Goal: Task Accomplishment & Management: Use online tool/utility

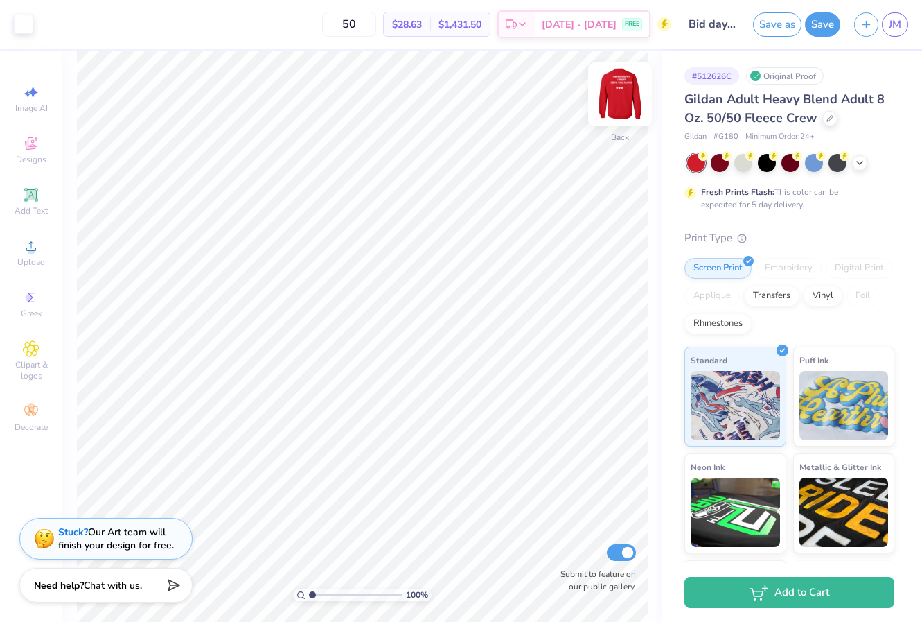
click at [610, 101] on img at bounding box center [619, 94] width 55 height 55
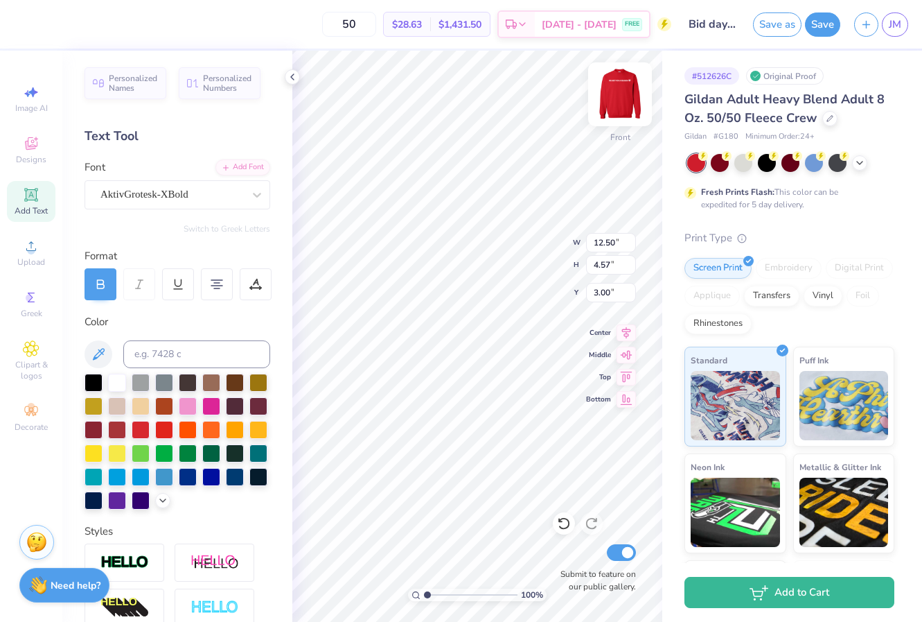
scroll to position [1, 2]
type textarea "I’M SO HAPPY I WENT [GEOGRAPHIC_DATA]"
type input "9.83"
type input "2.80"
type input "3.88"
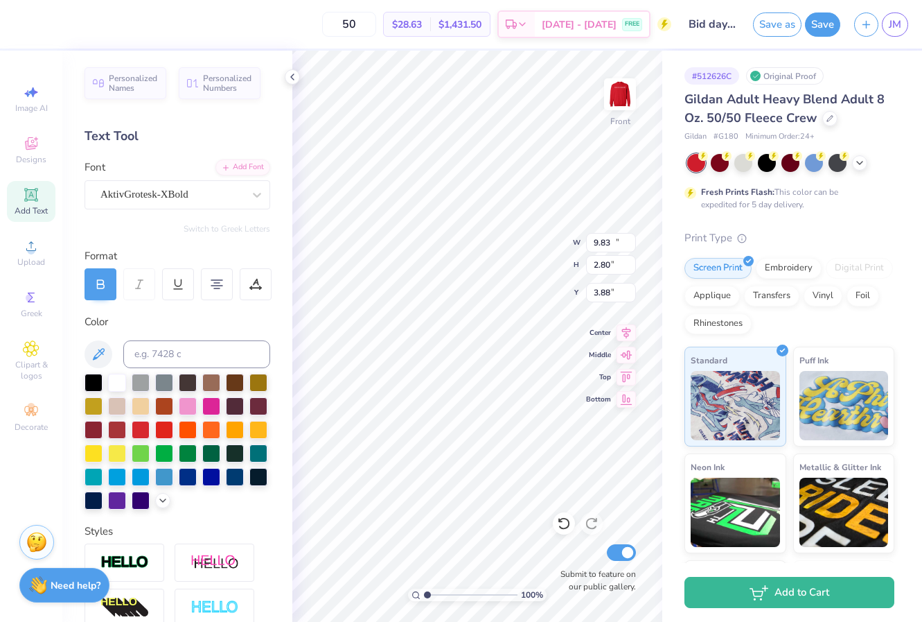
click at [36, 198] on icon at bounding box center [31, 194] width 10 height 10
type input "5.91"
type input "1.71"
type input "12.39"
type input "9.83"
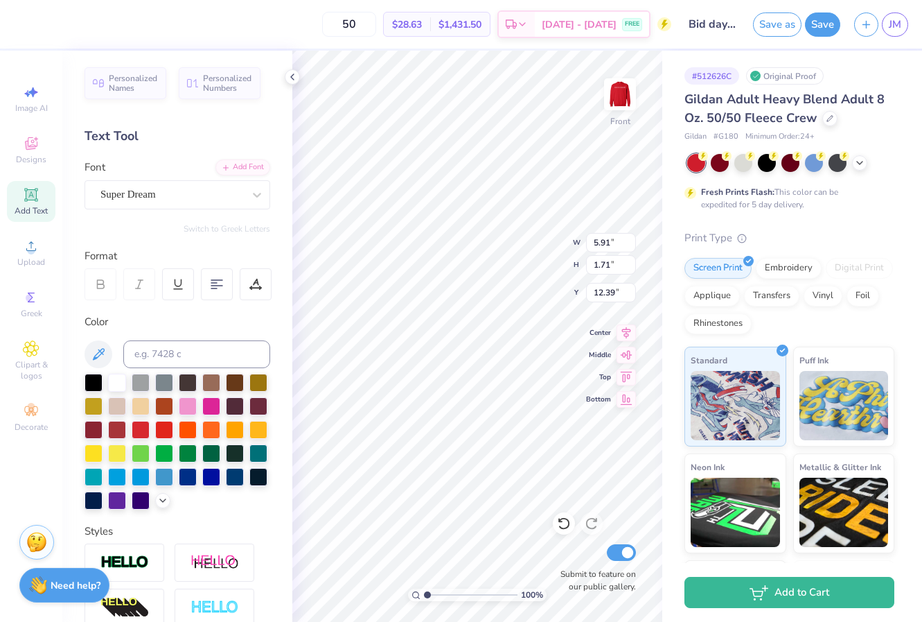
type input "2.80"
type input "3.88"
type input "5.91"
type input "1.71"
type input "12.39"
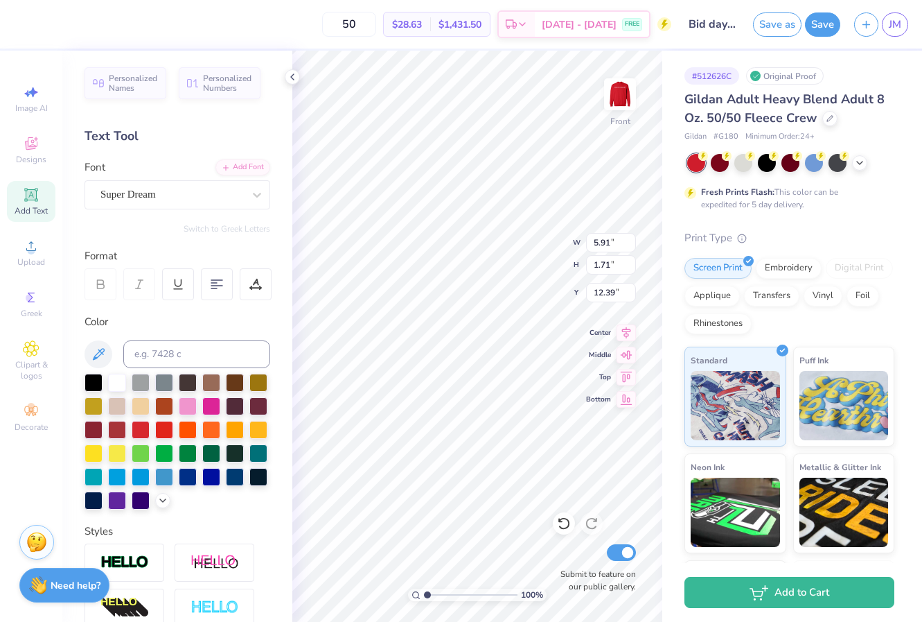
type input "9.83"
type input "2.80"
type input "3.88"
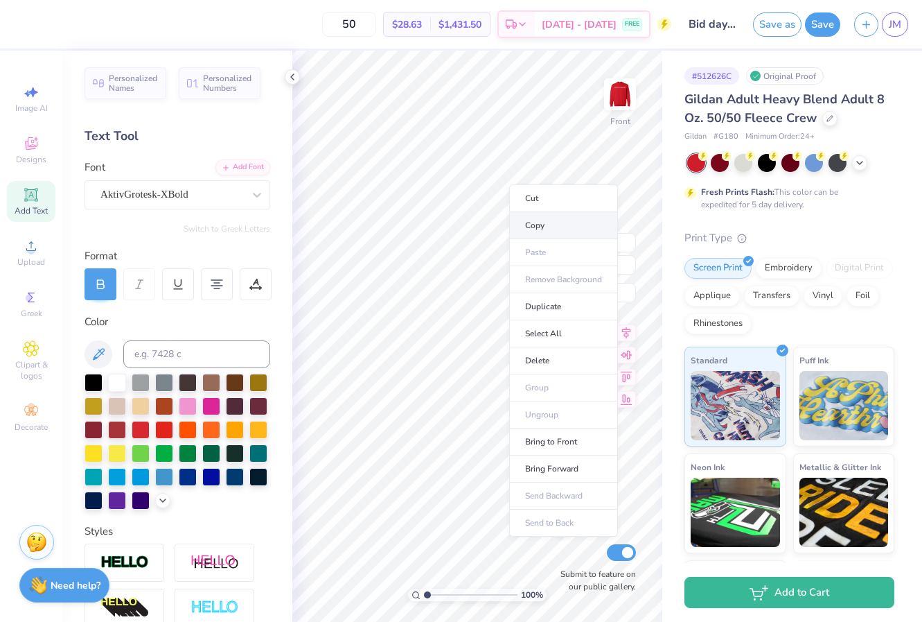
click at [539, 221] on li "Copy" at bounding box center [563, 225] width 109 height 27
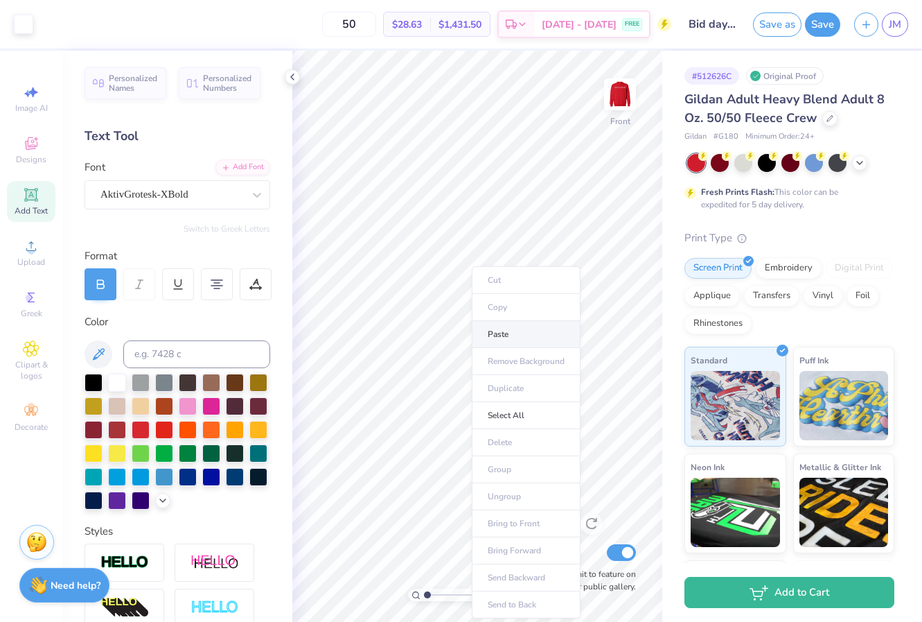
click at [511, 331] on li "Paste" at bounding box center [526, 334] width 109 height 27
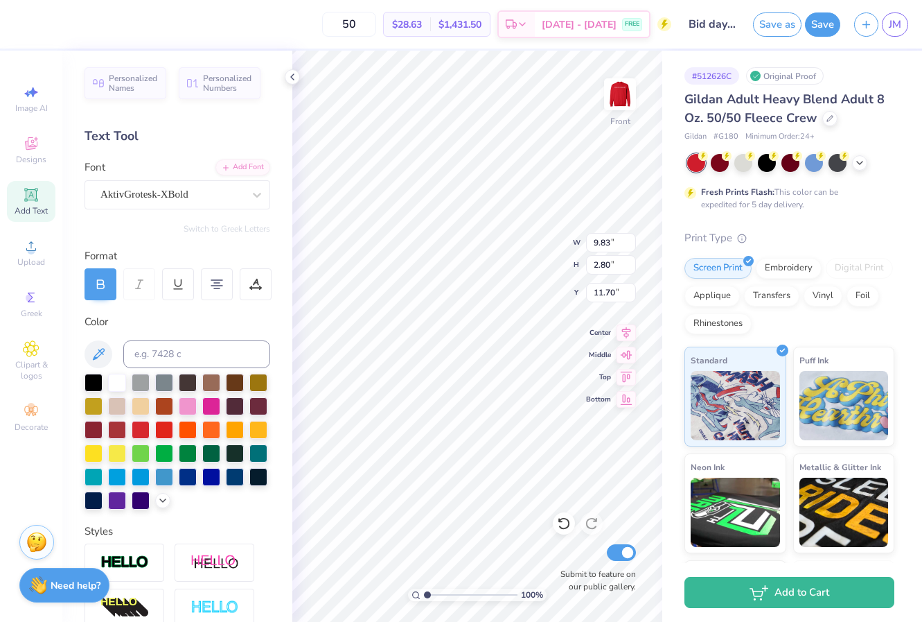
scroll to position [1, 4]
type textarea "ZETA TAU ALPHA DELTA OMEGA"
type input "3.98"
type input "1.03"
type input "9.73"
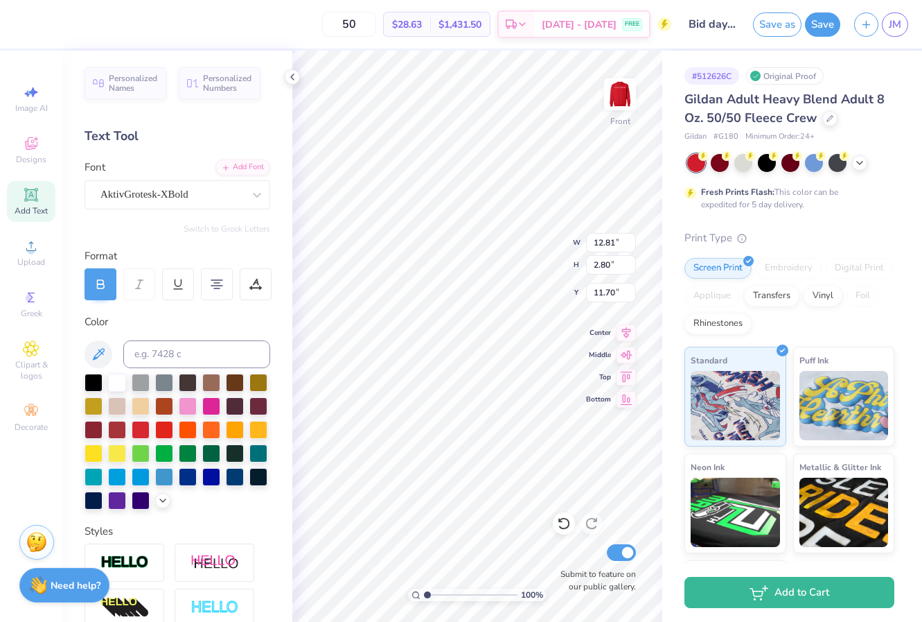
scroll to position [0, 4]
click at [632, 245] on input "12.8" at bounding box center [611, 242] width 50 height 19
type input "12.63"
click at [632, 245] on input "12.63" at bounding box center [611, 242] width 50 height 19
type input "2.76"
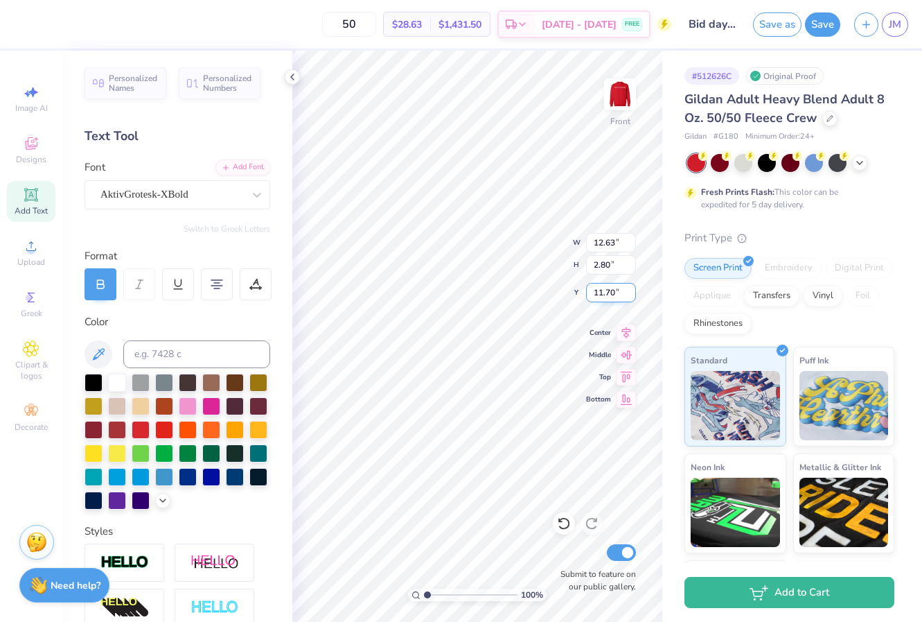
type input "11.72"
click at [101, 284] on icon at bounding box center [101, 286] width 7 height 4
click at [101, 282] on icon at bounding box center [100, 284] width 12 height 12
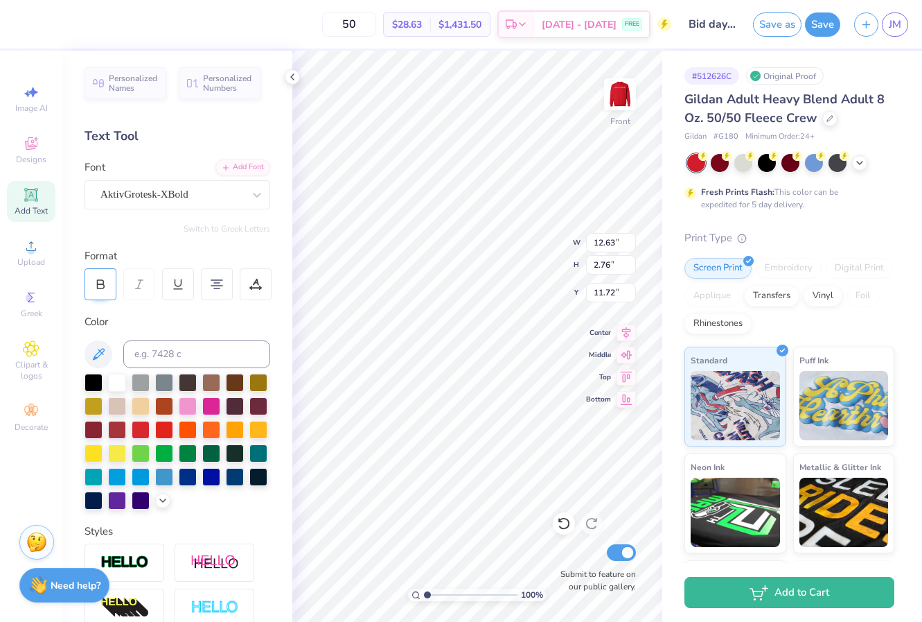
click at [101, 284] on icon at bounding box center [100, 284] width 12 height 12
click at [101, 292] on div at bounding box center [101, 284] width 32 height 32
click at [93, 288] on div at bounding box center [101, 284] width 32 height 32
click at [102, 283] on icon at bounding box center [100, 284] width 12 height 12
click at [100, 285] on icon at bounding box center [100, 284] width 12 height 12
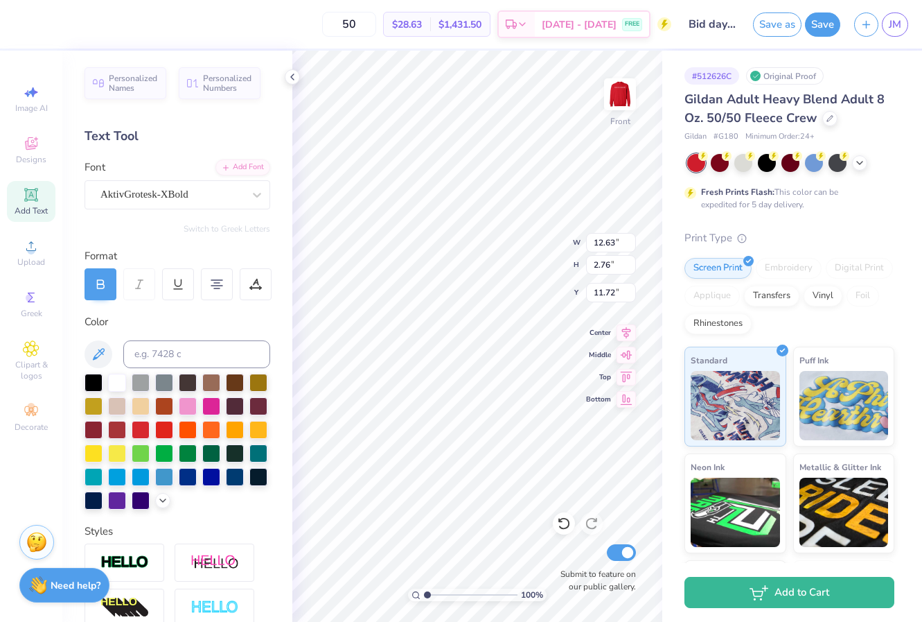
click at [106, 281] on icon at bounding box center [100, 284] width 12 height 12
type input "6.31"
type input "1.38"
type input "13.10"
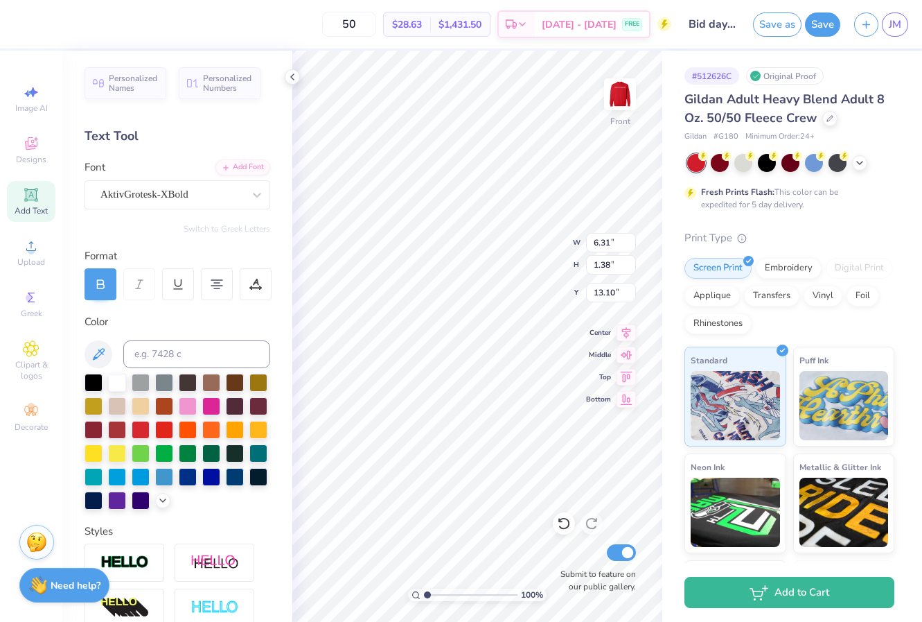
type input "9.83"
type input "2.80"
type input "3.88"
type input "3.92"
type input "11.24"
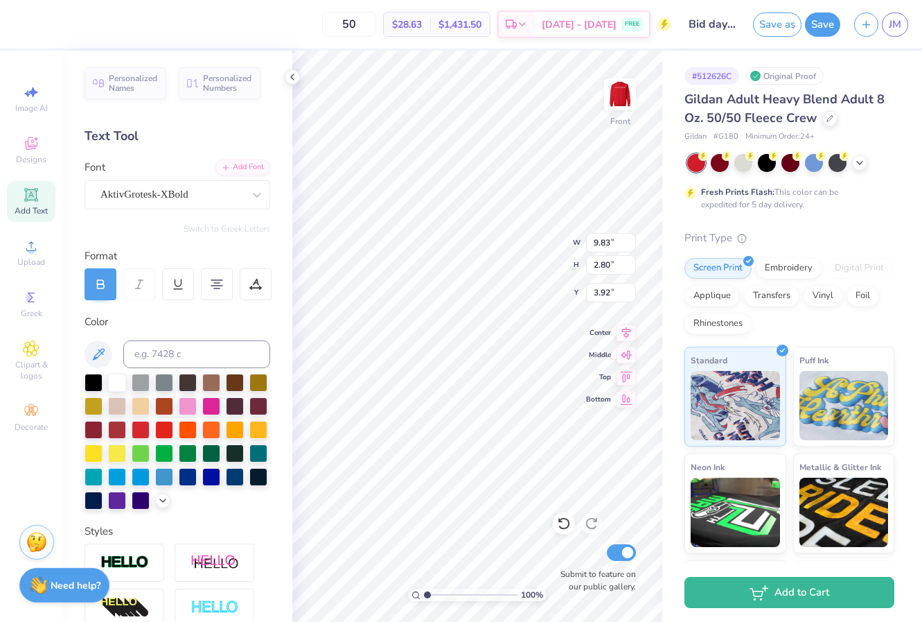
type input "3.20"
type input "3.52"
type input "12.04"
type input "3.43"
type input "12.62"
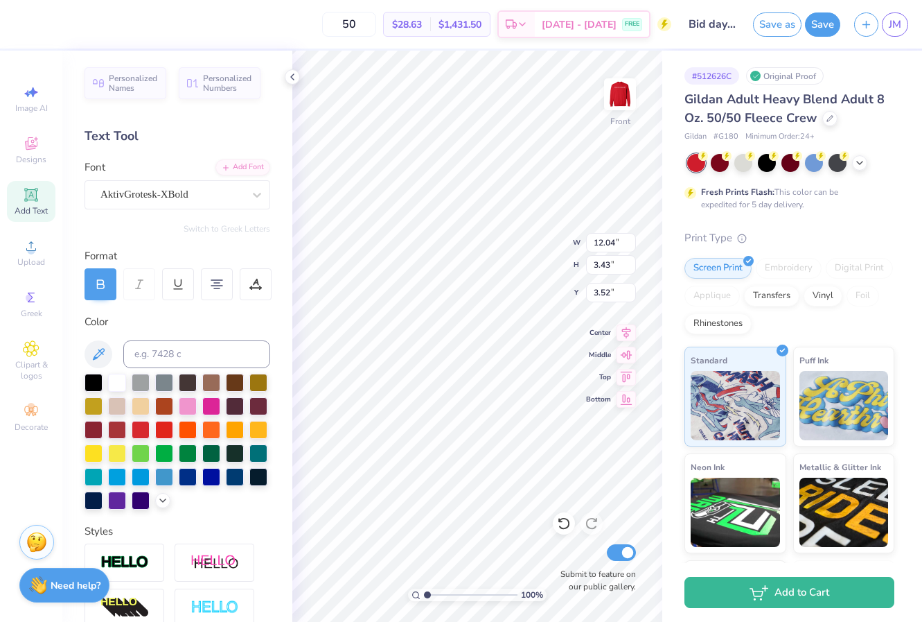
type input "3.59"
type input "13.28"
type input "3.78"
type input "3.00"
type input "5.60"
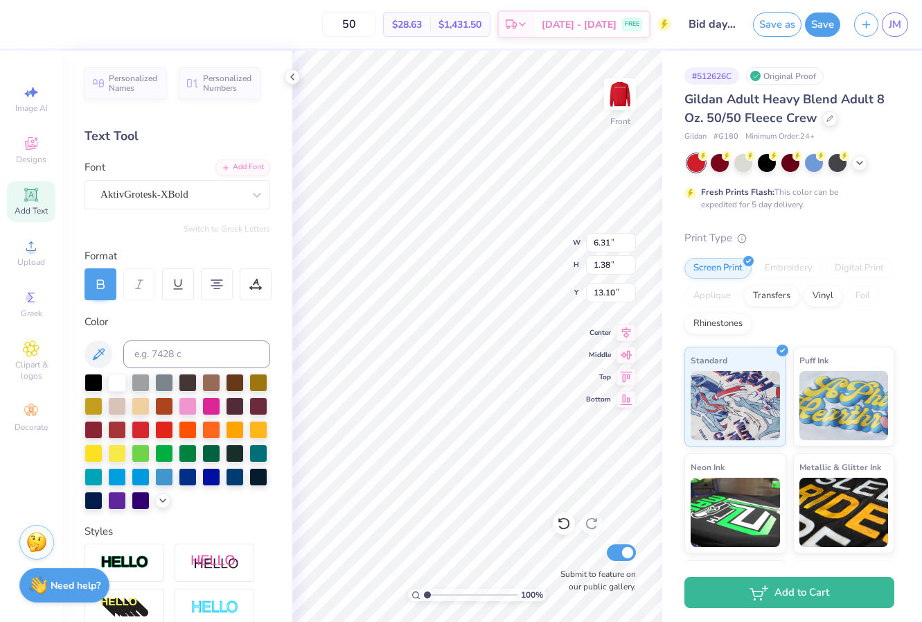
type input "1.22"
type input "8.22"
click at [619, 92] on img at bounding box center [619, 94] width 55 height 55
type input "12.10"
type input "0.81"
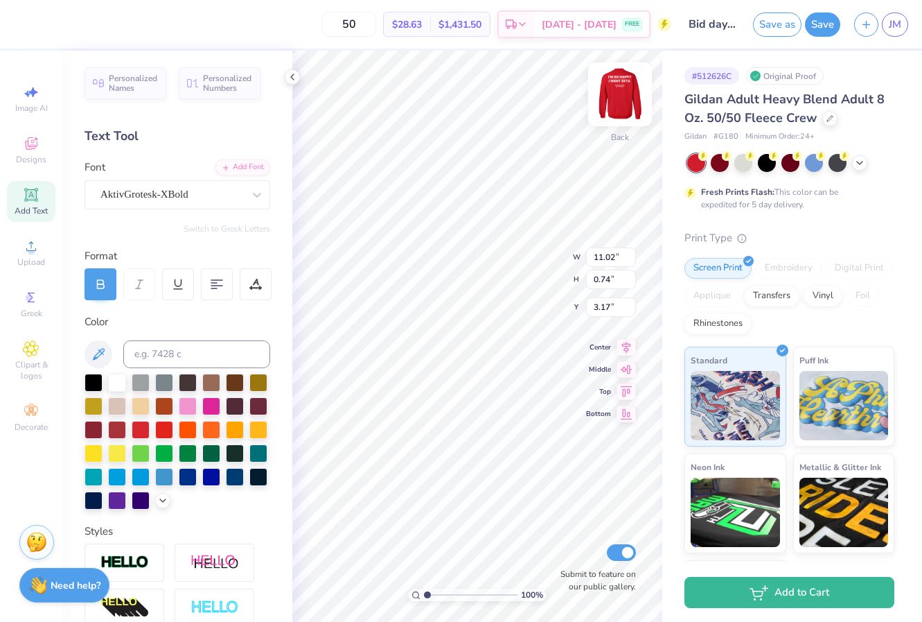
type input "3.08"
type input "1.16"
type input "1.01"
type input "3.00"
type input "12.10"
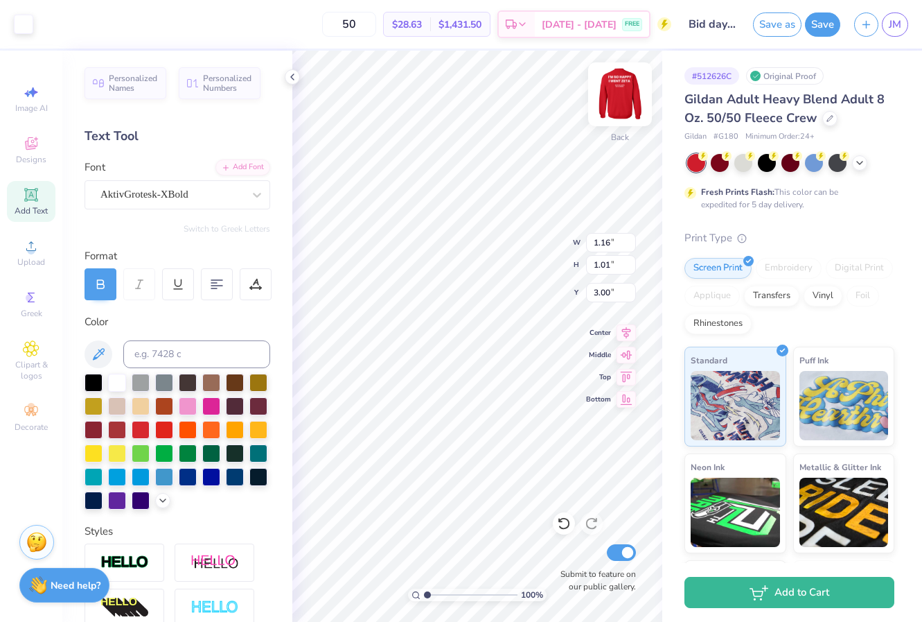
type input "0.81"
type input "3.08"
type input "12.83"
type input "0.86"
type input "3.02"
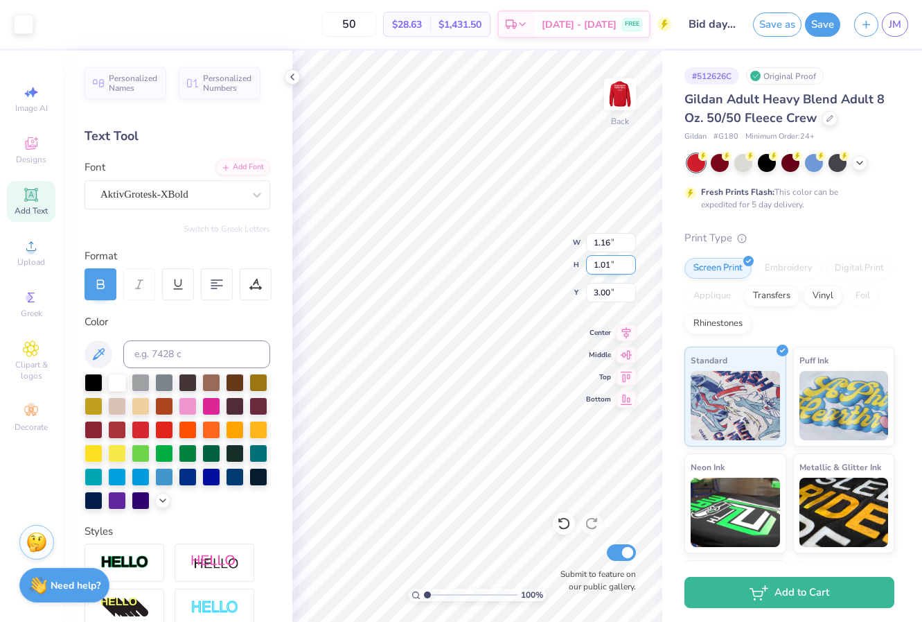
click at [529, 252] on div "100 % Back W 1.16 1.16 " H 1.01 1.01 " Y 3.00 3.00 " Center Middle Top Bottom S…" at bounding box center [477, 336] width 370 height 571
click at [230, 195] on div "AktivGrotesk-XBold" at bounding box center [172, 194] width 146 height 21
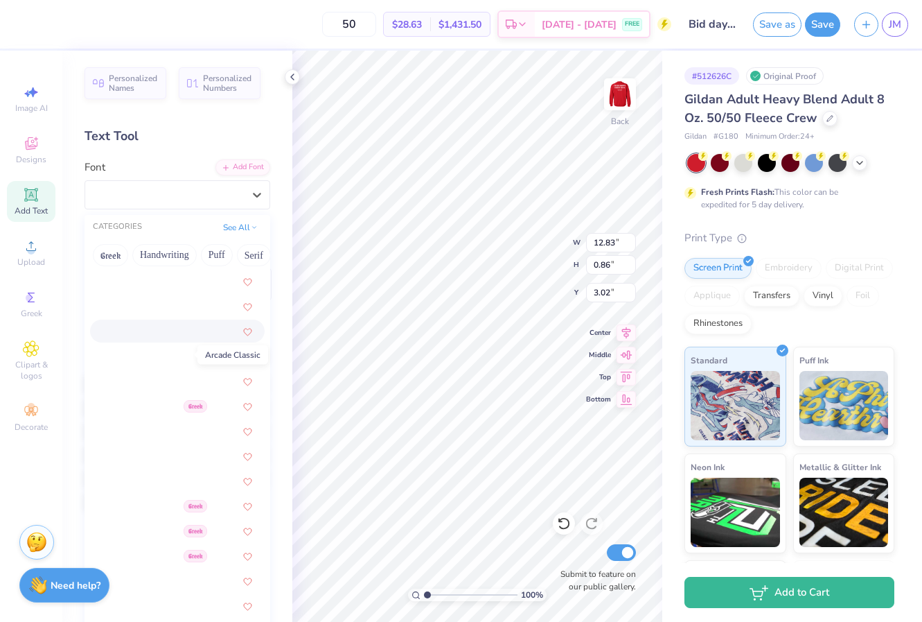
scroll to position [423, 0]
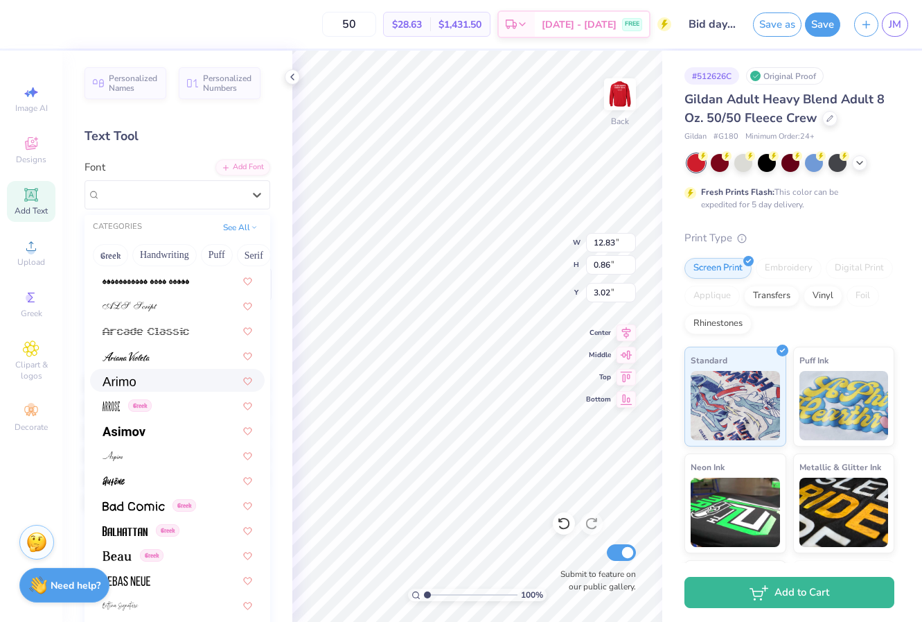
click at [155, 382] on div at bounding box center [178, 380] width 150 height 15
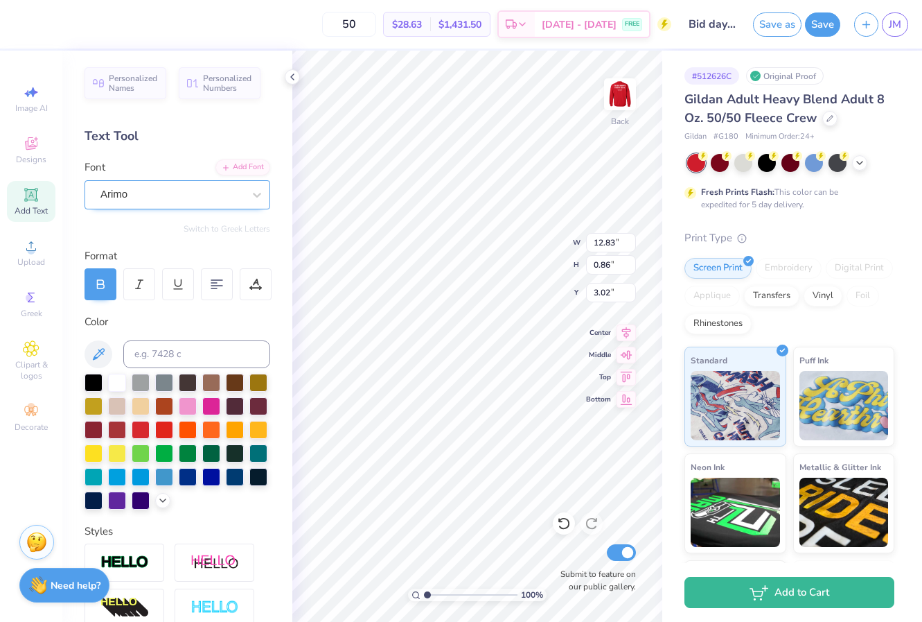
click at [195, 200] on div "Arimo" at bounding box center [172, 194] width 146 height 21
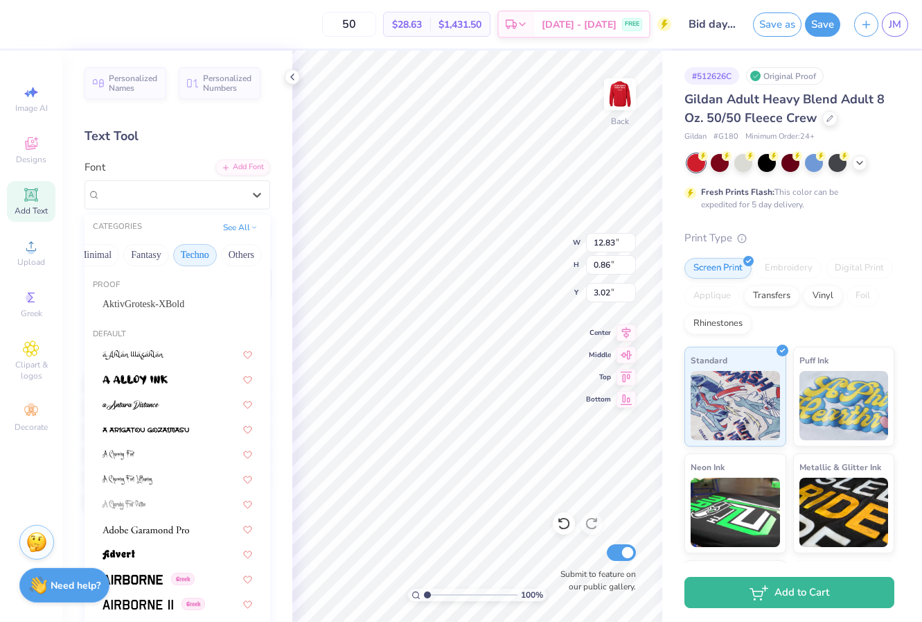
scroll to position [0, 413]
click at [191, 256] on button "Techno" at bounding box center [195, 255] width 44 height 22
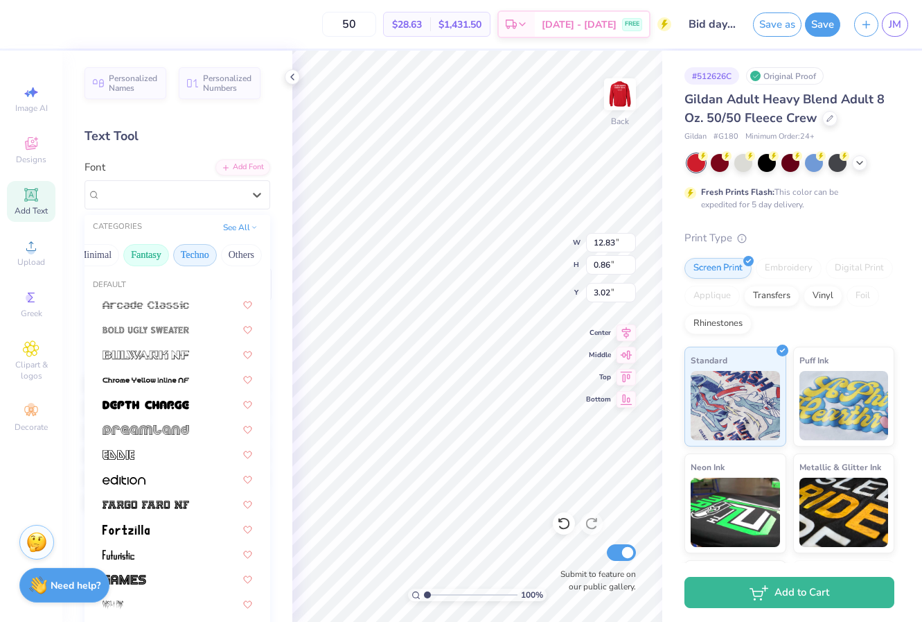
click at [150, 259] on button "Fantasy" at bounding box center [146, 255] width 46 height 22
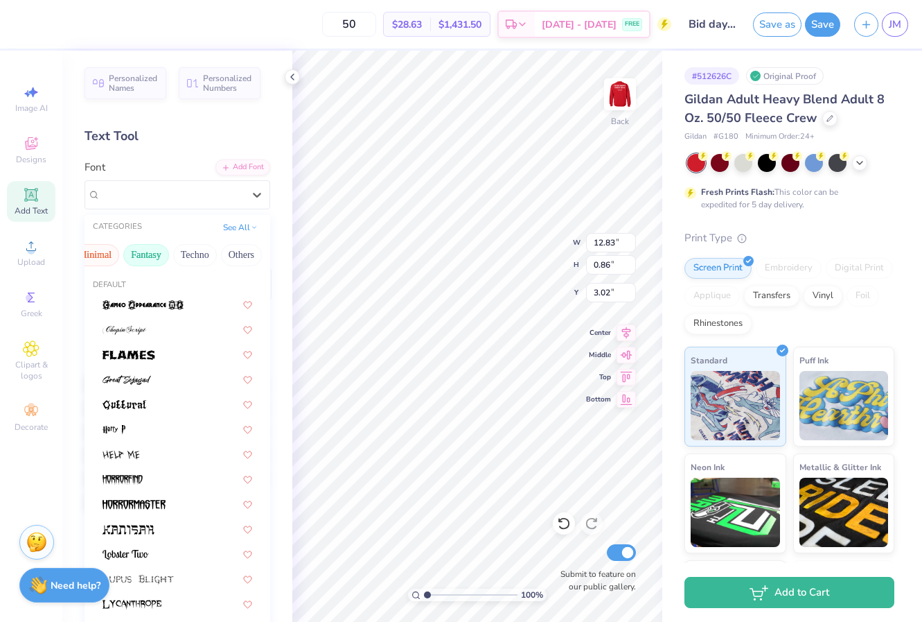
click at [108, 258] on button "Minimal" at bounding box center [95, 255] width 49 height 22
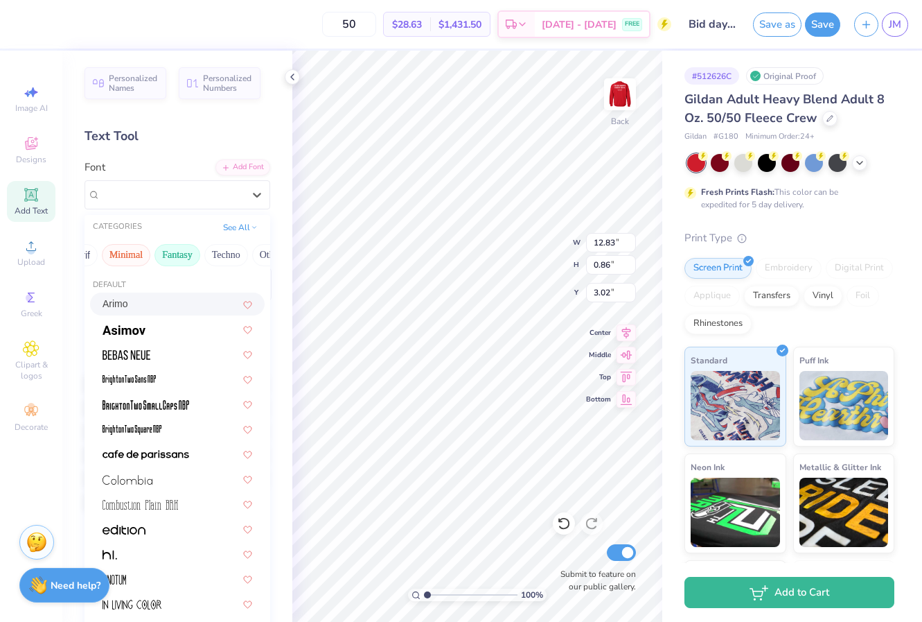
scroll to position [0, 381]
click at [128, 360] on img at bounding box center [127, 355] width 48 height 10
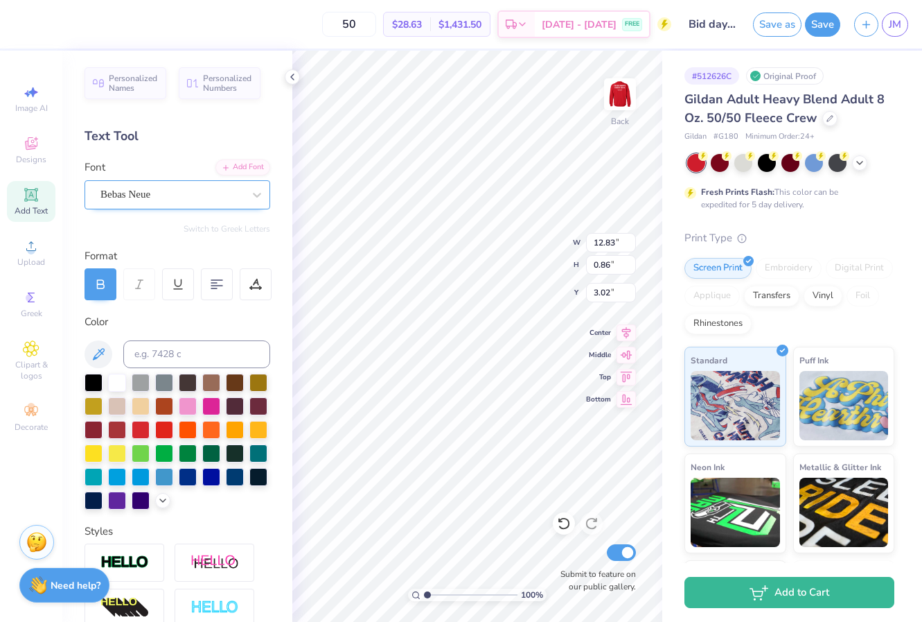
click at [192, 208] on div "Bebas Neue" at bounding box center [178, 194] width 186 height 29
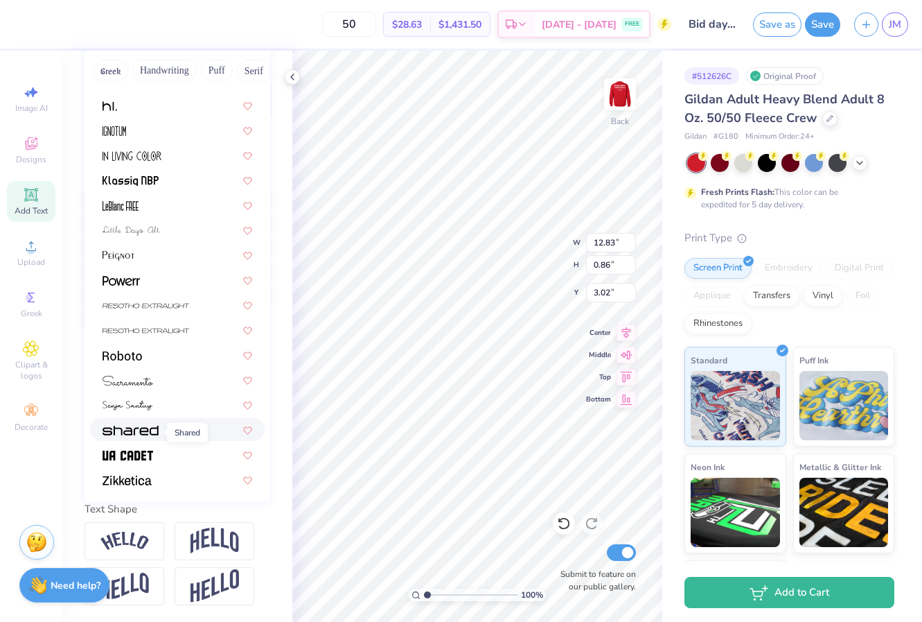
scroll to position [254, 0]
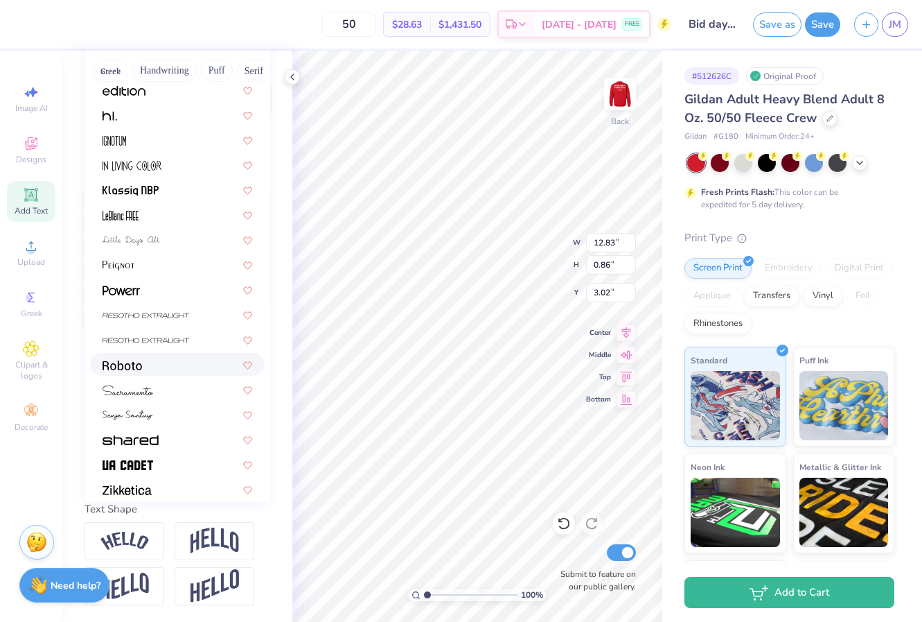
click at [138, 358] on div at bounding box center [177, 364] width 175 height 23
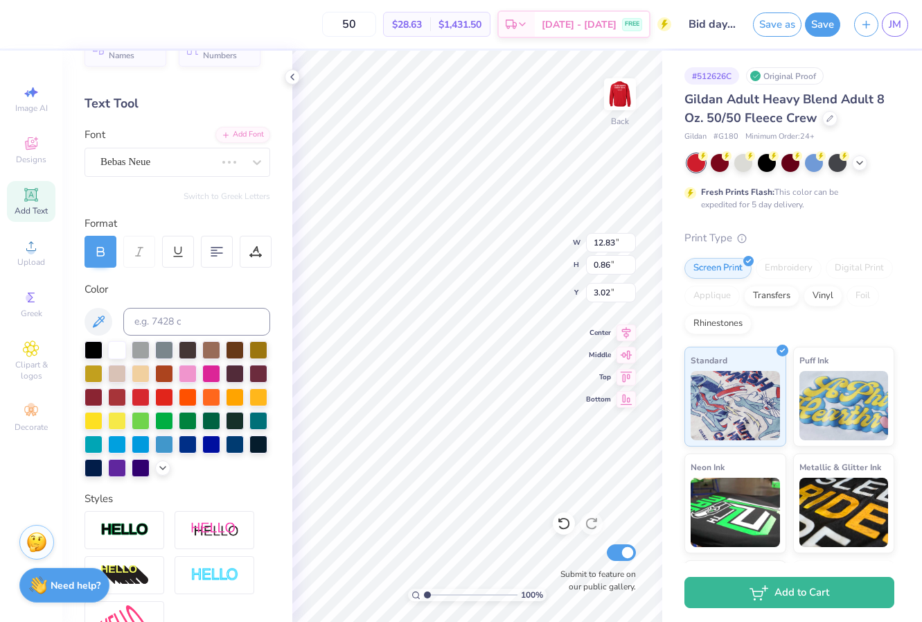
scroll to position [14, 0]
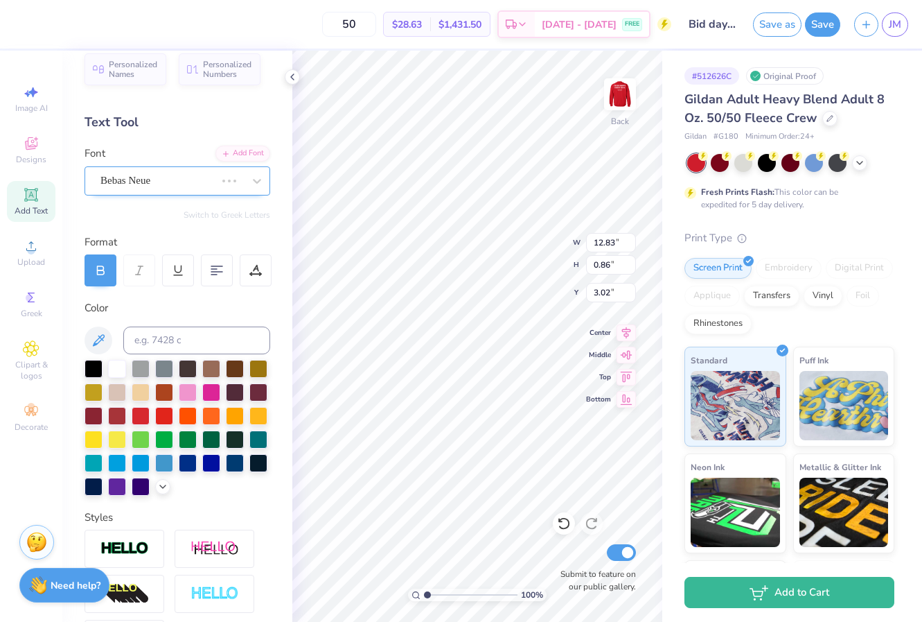
click at [147, 175] on div "Bebas Neue" at bounding box center [158, 180] width 118 height 21
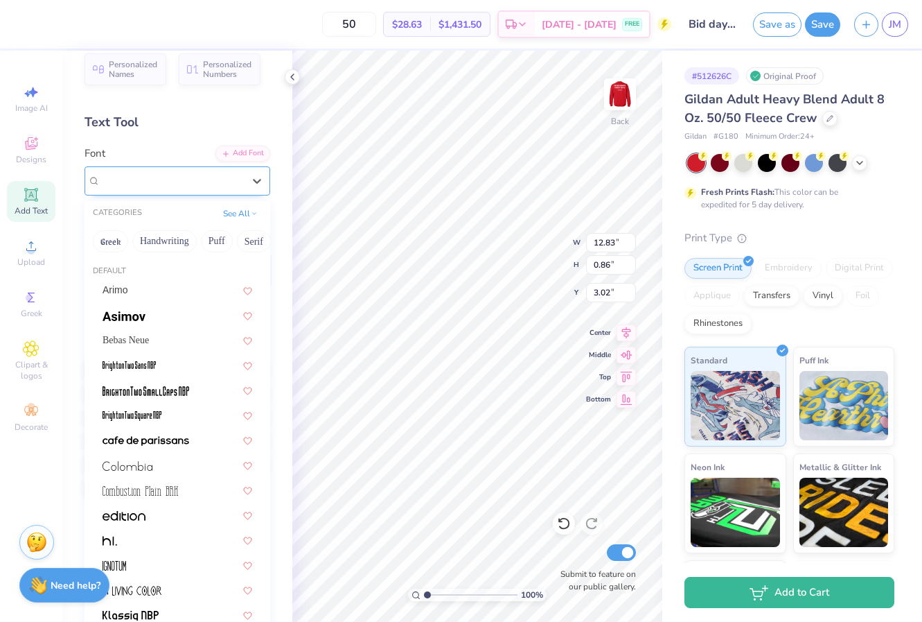
click at [158, 182] on div "Roboto" at bounding box center [172, 180] width 146 height 21
click at [152, 242] on button "Handwriting" at bounding box center [164, 241] width 64 height 22
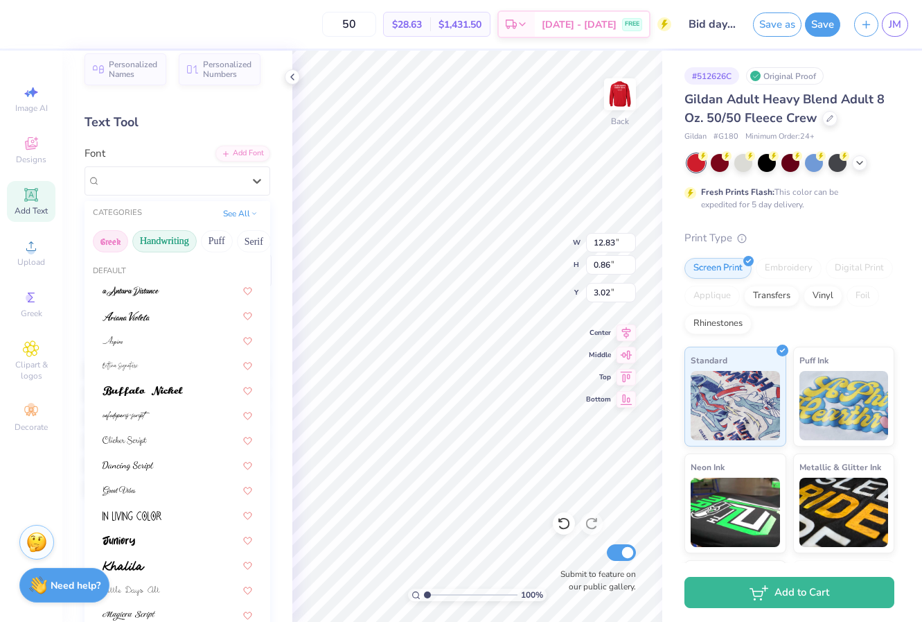
click at [114, 246] on button "Greek" at bounding box center [110, 241] width 35 height 22
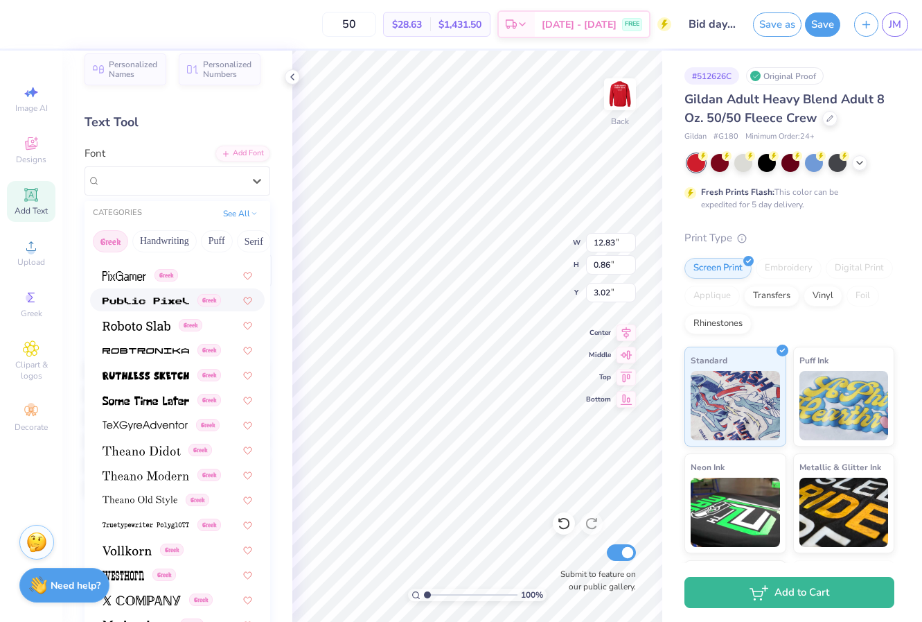
scroll to position [838, 0]
click at [117, 461] on div "Greek" at bounding box center [177, 450] width 175 height 23
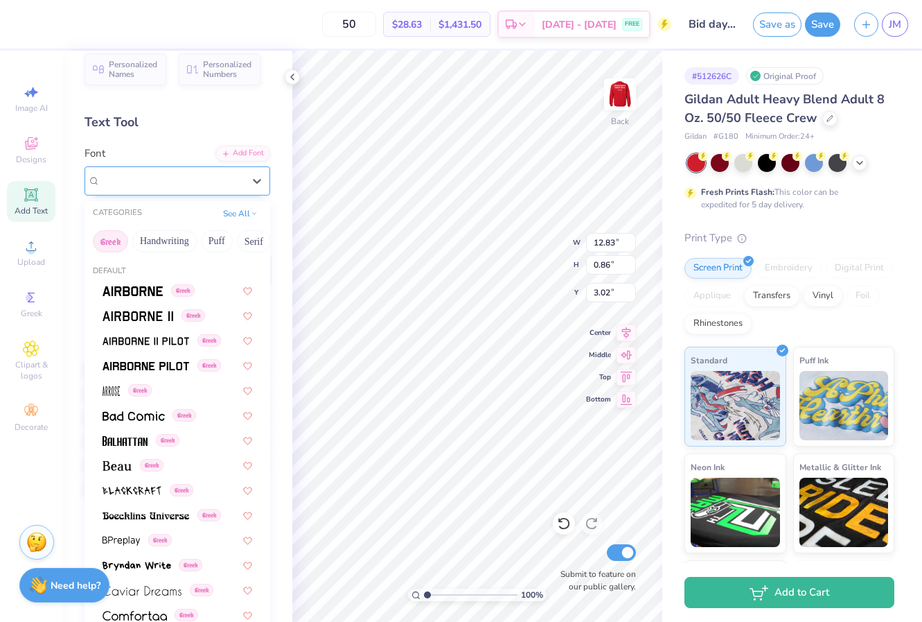
click at [222, 186] on div "[PERSON_NAME] Greek" at bounding box center [172, 180] width 146 height 21
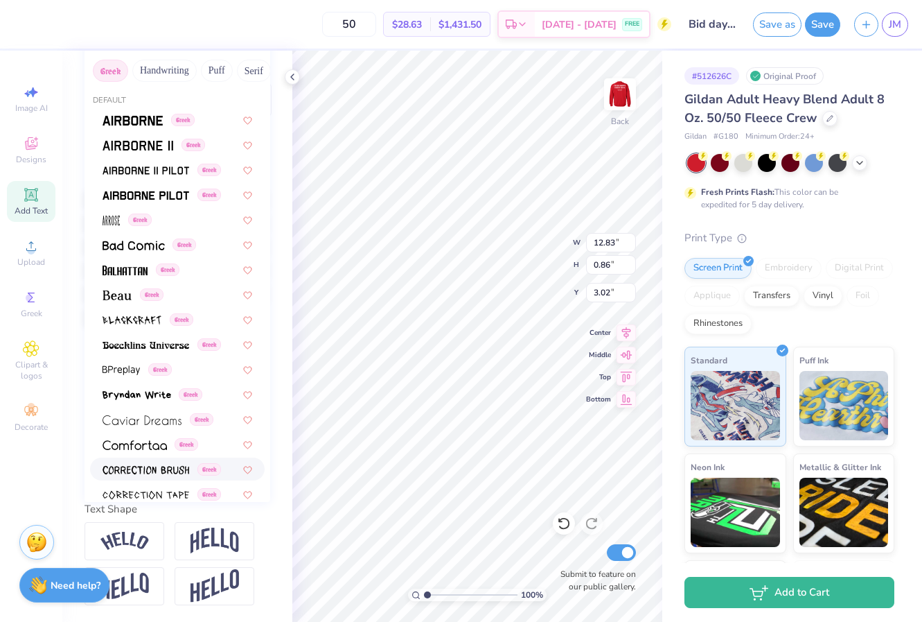
scroll to position [0, 0]
click at [130, 123] on img at bounding box center [133, 121] width 60 height 10
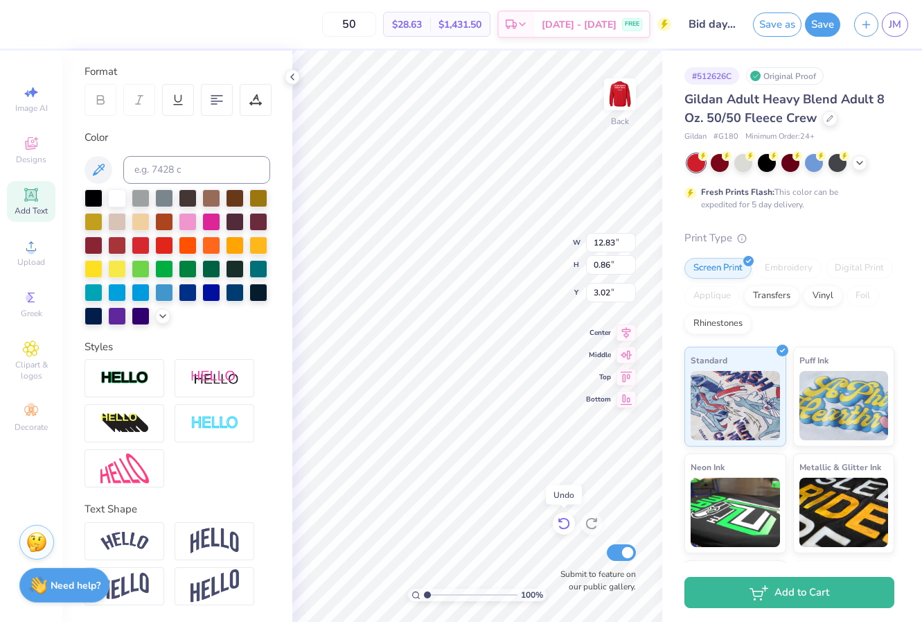
click at [564, 519] on icon at bounding box center [564, 524] width 12 height 12
type input "12.10"
type input "0.81"
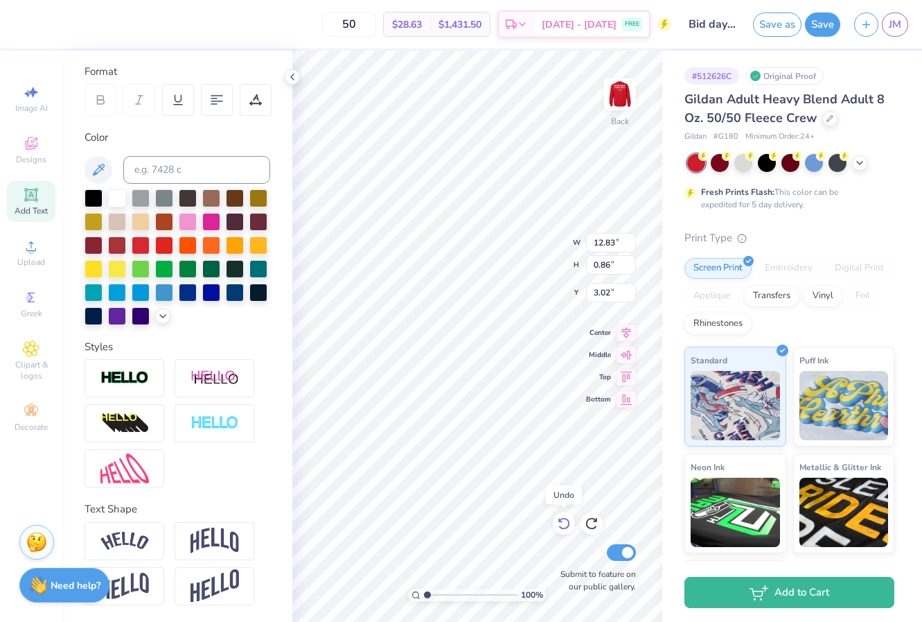
type input "3.08"
click at [564, 519] on icon at bounding box center [564, 524] width 12 height 12
click at [588, 520] on icon at bounding box center [591, 524] width 12 height 12
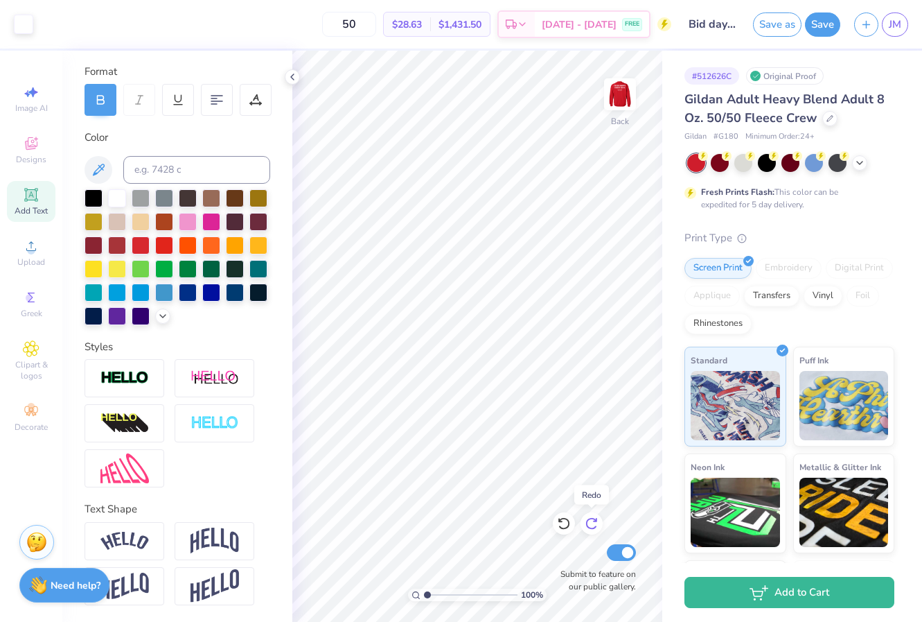
click at [588, 520] on icon at bounding box center [591, 524] width 12 height 12
click at [567, 518] on icon at bounding box center [564, 523] width 14 height 14
click at [527, 252] on div "100 % Back W 1.16 1.16 " H 1.01 1.01 " Y 3.00 3.00 " Center Middle Top Bottom S…" at bounding box center [477, 336] width 370 height 571
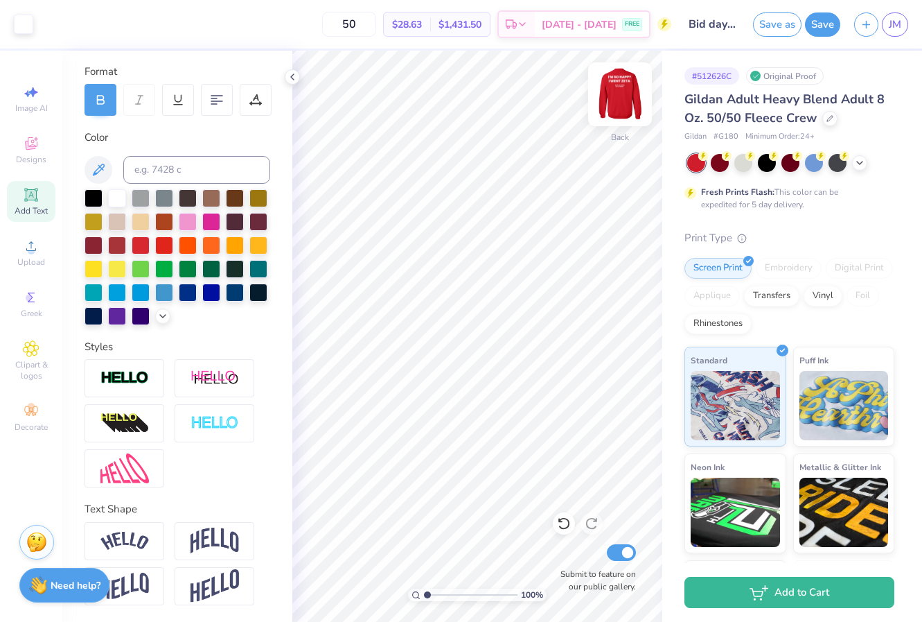
click at [615, 98] on img at bounding box center [619, 94] width 55 height 55
click at [103, 94] on icon at bounding box center [100, 100] width 12 height 12
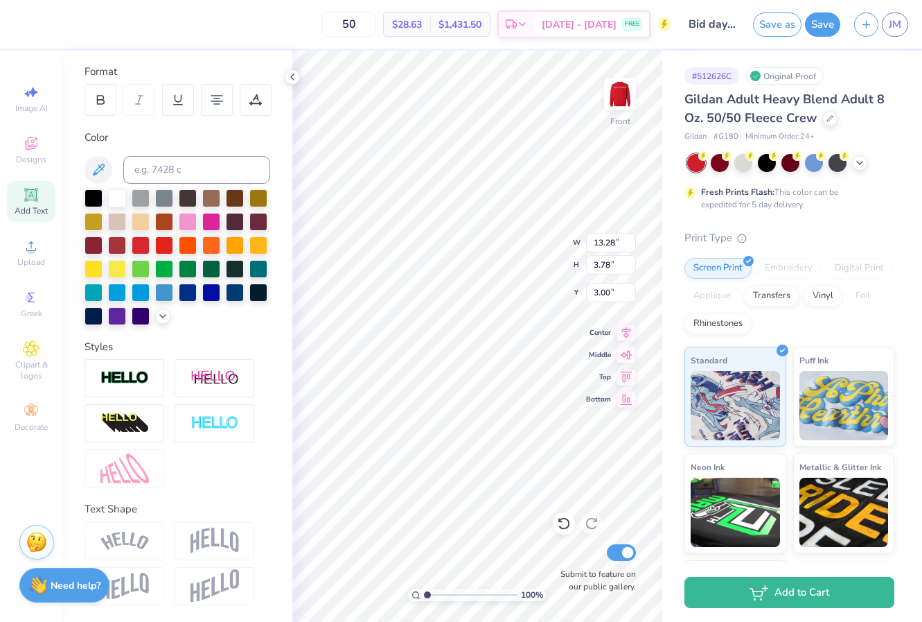
click at [138, 96] on icon at bounding box center [139, 100] width 12 height 12
click at [141, 98] on icon at bounding box center [139, 100] width 12 height 12
click at [103, 96] on icon at bounding box center [100, 100] width 12 height 12
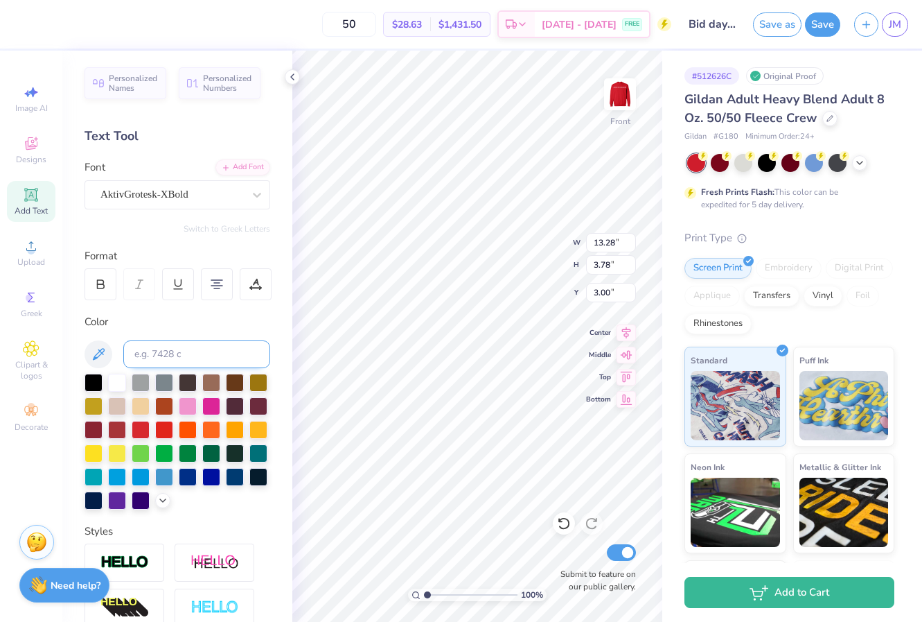
scroll to position [0, 0]
click at [217, 191] on div "AktivGrotesk-XBold" at bounding box center [172, 194] width 146 height 21
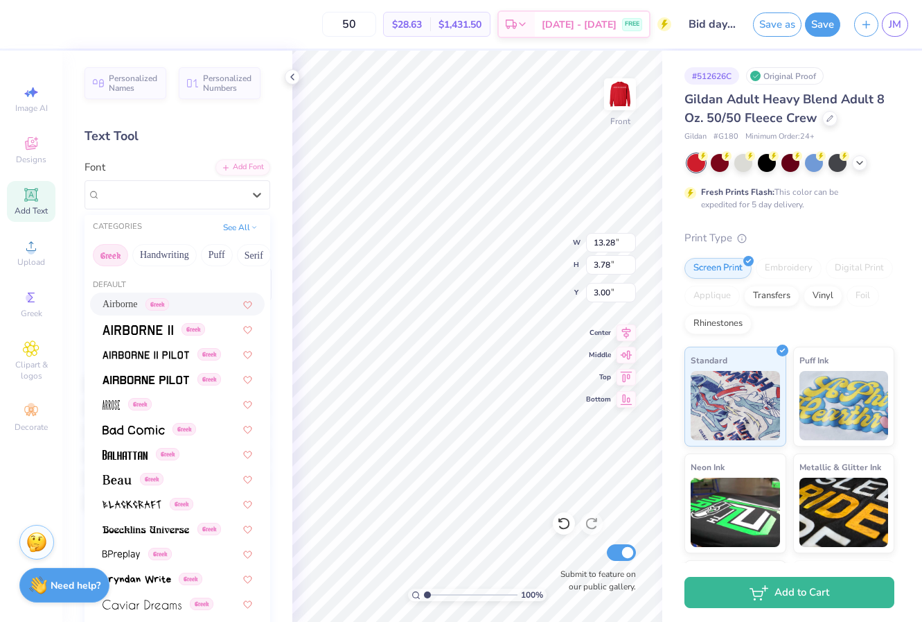
click at [197, 163] on div "Font option Airborne focused, 1 of 49. 49 results available. Use Up and Down to…" at bounding box center [178, 184] width 186 height 50
click at [216, 195] on div "AktivGrotesk-XBold" at bounding box center [172, 194] width 146 height 21
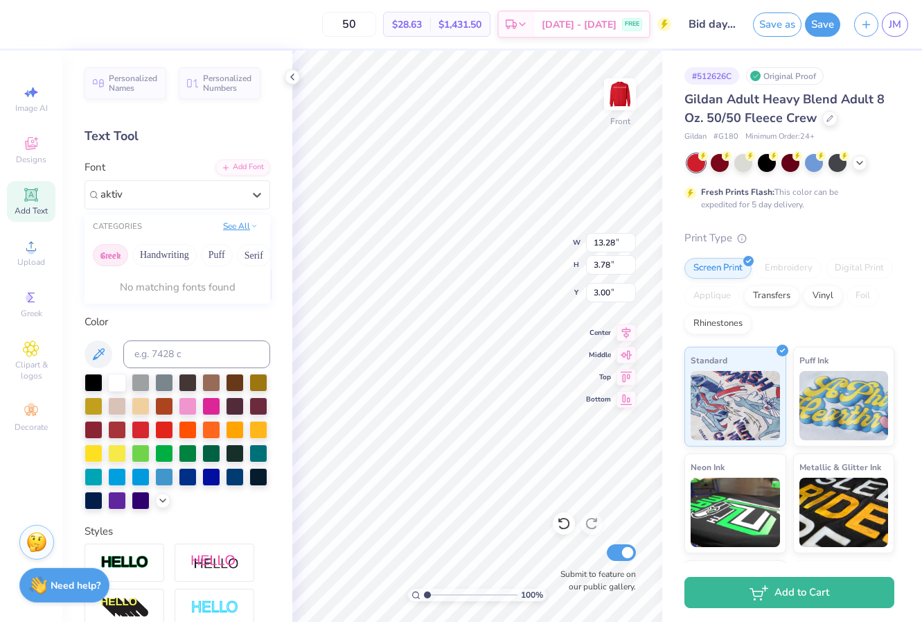
click at [246, 232] on button "See All" at bounding box center [240, 226] width 43 height 14
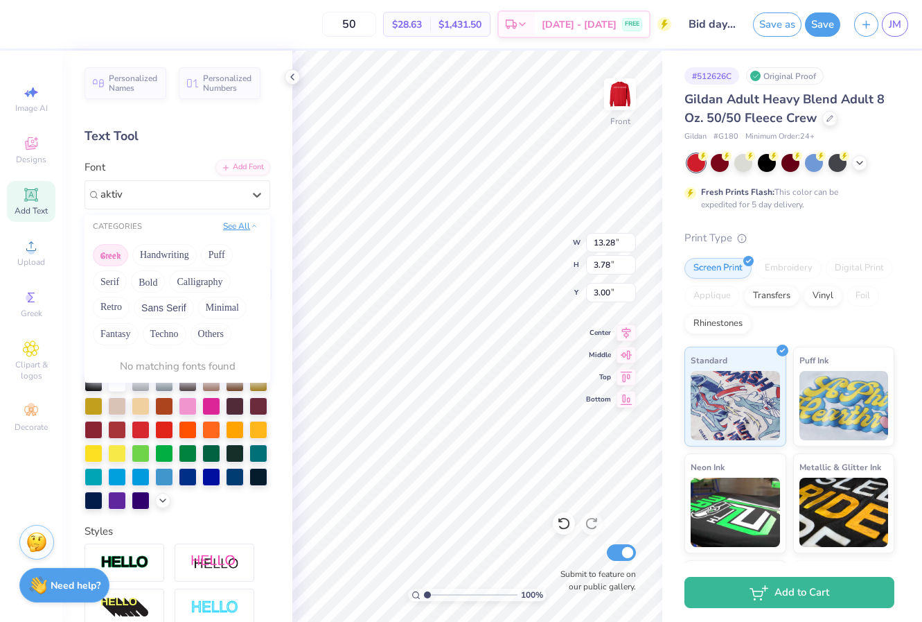
click at [245, 225] on button "See All" at bounding box center [240, 226] width 43 height 14
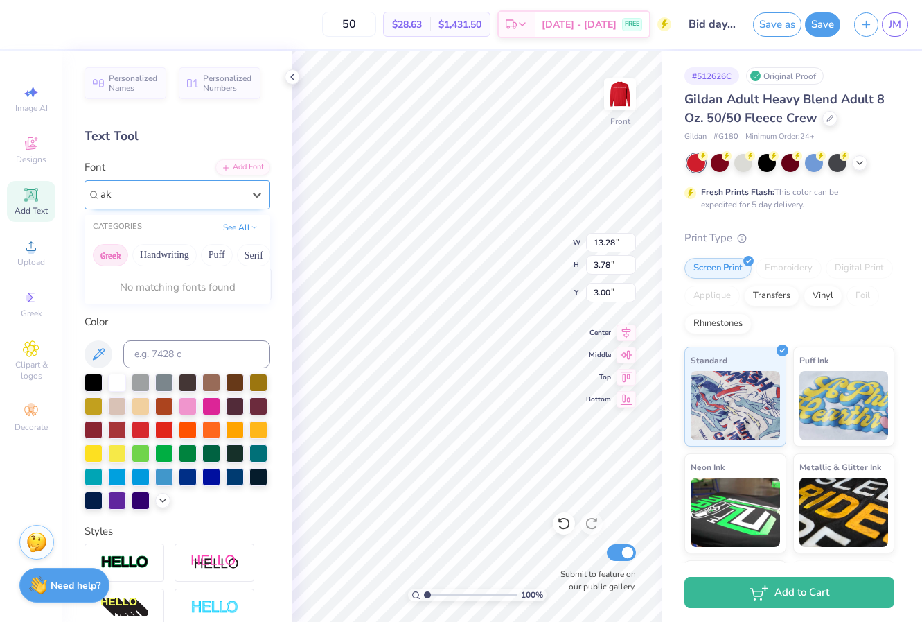
type input "a"
click at [192, 155] on div "Personalized Names Personalized Numbers Text Tool Add Font Font AktivGrotesk-XB…" at bounding box center [177, 336] width 230 height 571
click at [180, 193] on span "AktivGrotesk-XBold" at bounding box center [144, 194] width 88 height 16
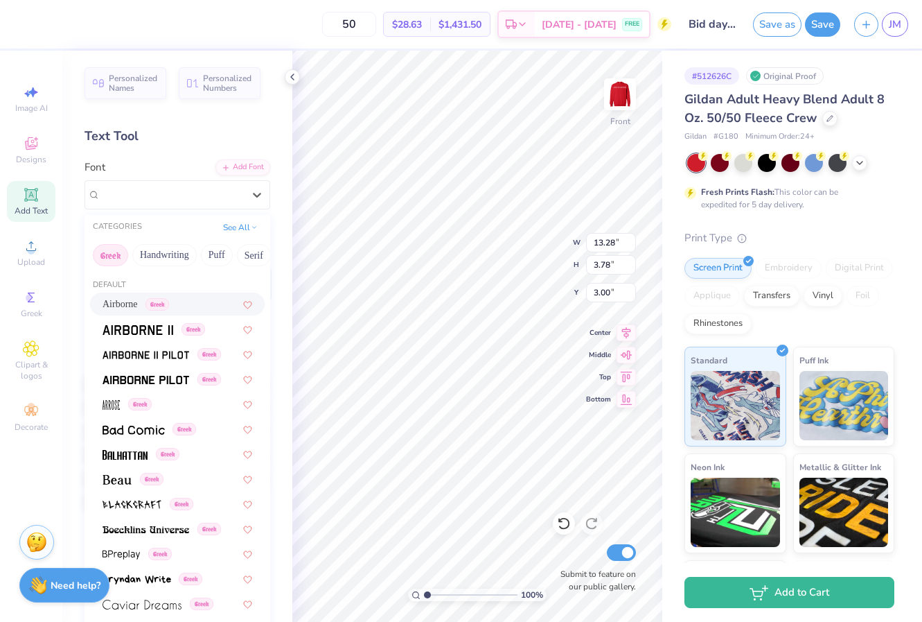
scroll to position [15, 0]
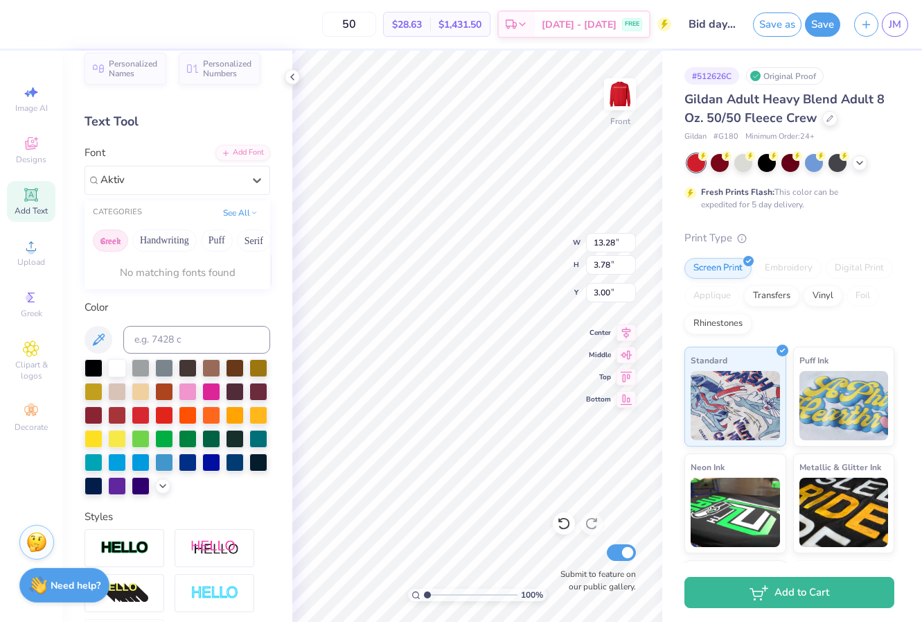
type input "Aktiv"
click at [191, 141] on div "Personalized Names Personalized Numbers Text Tool Add Font Font 0 results avail…" at bounding box center [177, 336] width 230 height 571
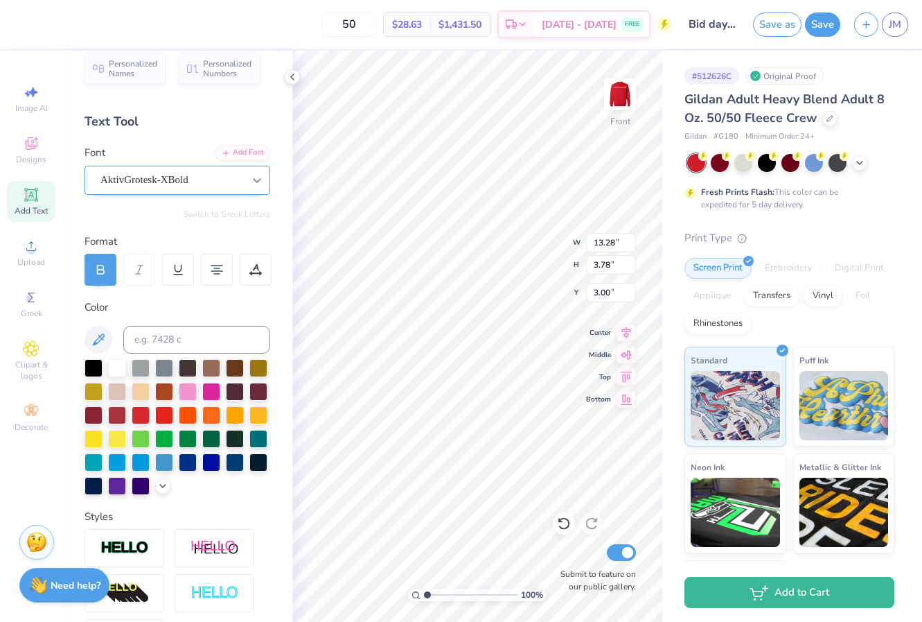
type input "3.47"
type input "8.50"
click at [615, 91] on img at bounding box center [619, 94] width 55 height 55
click at [614, 96] on img at bounding box center [619, 94] width 55 height 55
type input "8.61"
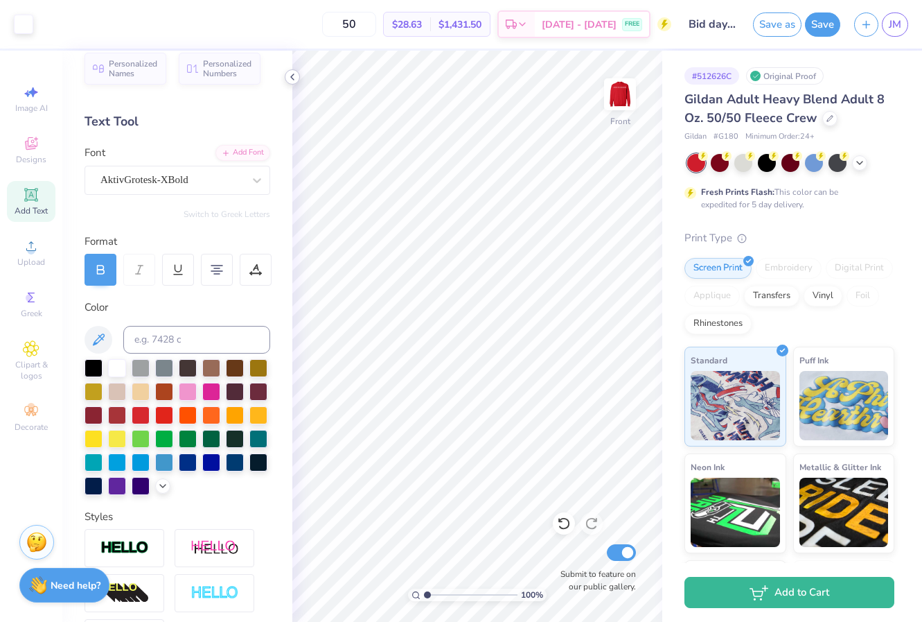
click at [297, 72] on icon at bounding box center [292, 76] width 11 height 11
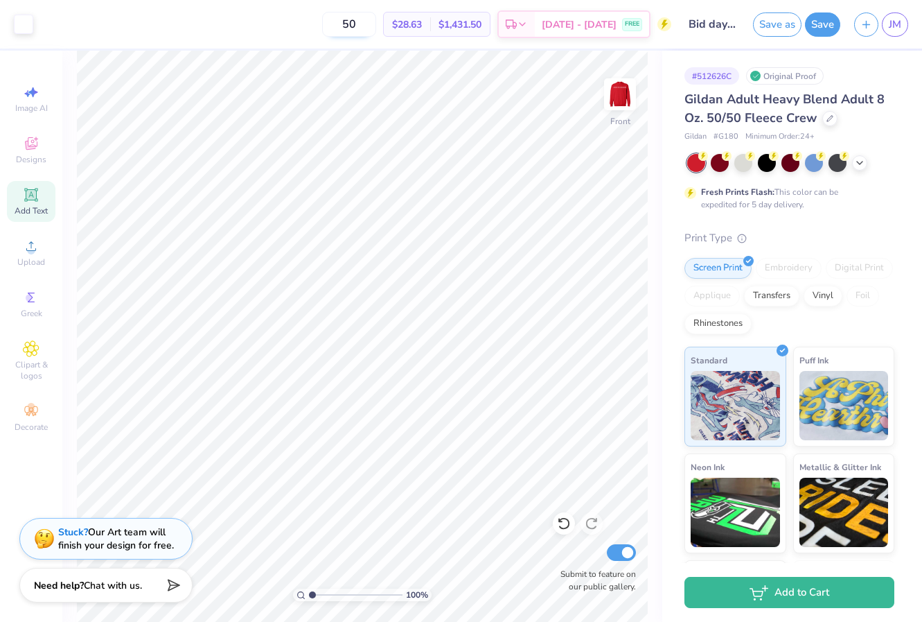
click at [376, 27] on input "50" at bounding box center [349, 24] width 54 height 25
click at [374, 35] on input "31" at bounding box center [349, 24] width 54 height 25
click at [376, 24] on input "32" at bounding box center [349, 24] width 54 height 25
type input "3"
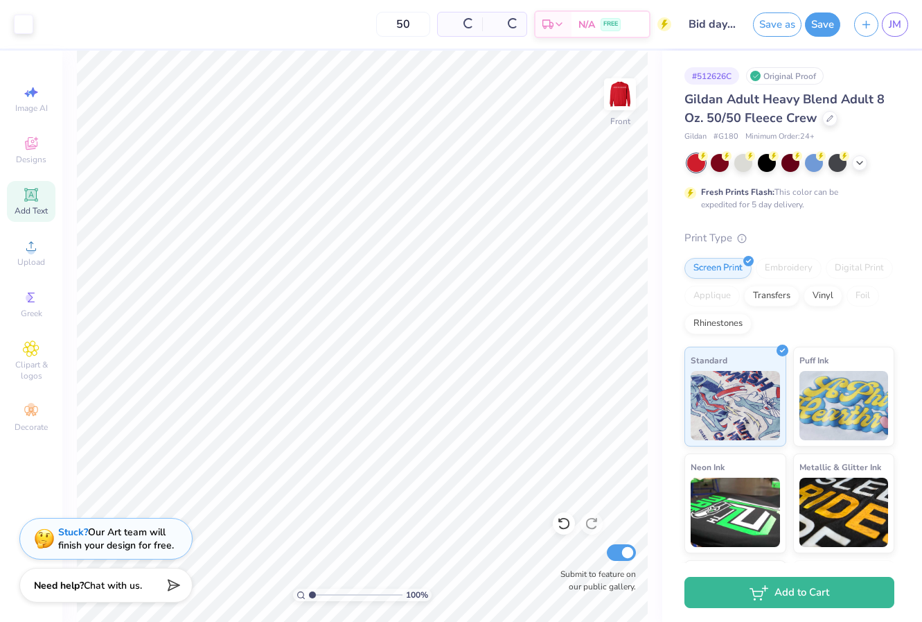
type input "50"
click at [822, 21] on button "Save" at bounding box center [822, 22] width 35 height 24
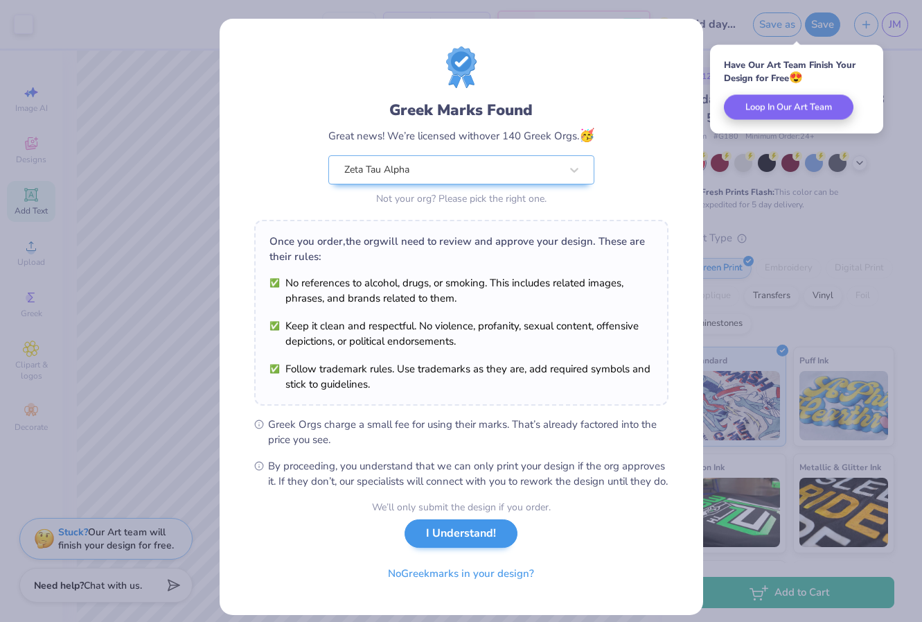
click at [440, 546] on button "I Understand!" at bounding box center [461, 533] width 113 height 28
